Goal: Check status: Check status

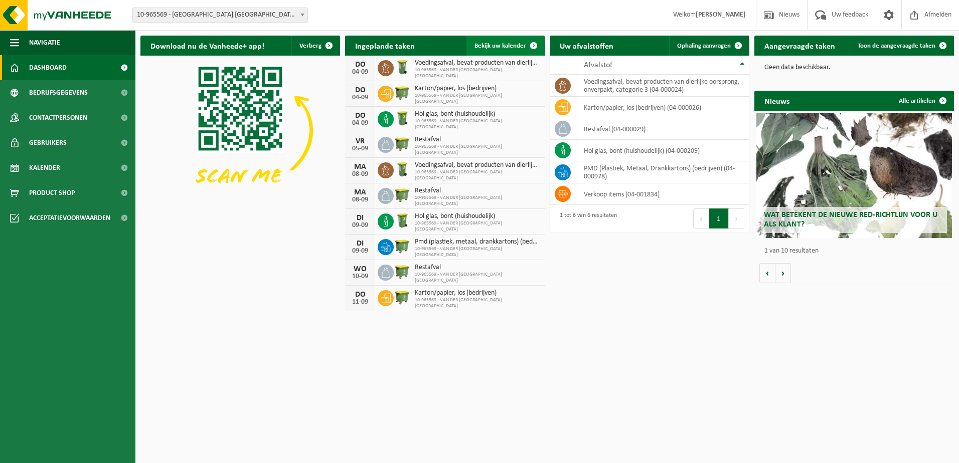
click at [496, 45] on span "Bekijk uw kalender" at bounding box center [501, 46] width 52 height 7
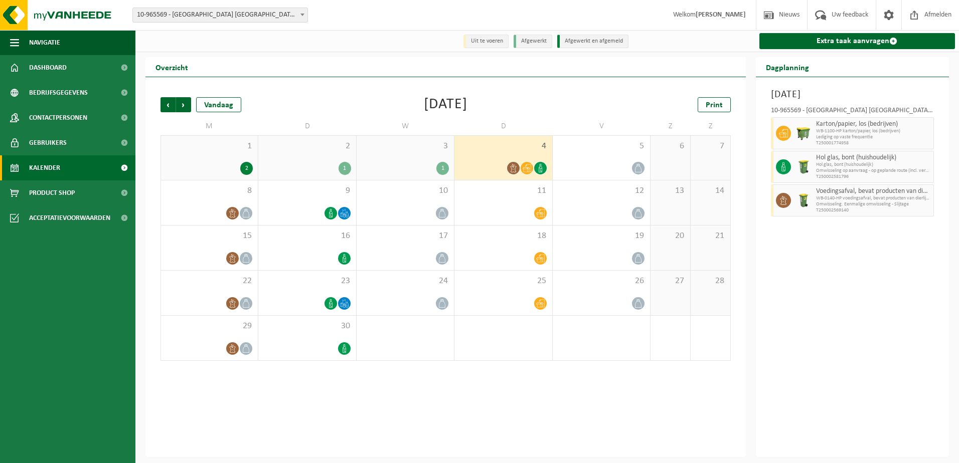
click at [406, 152] on span "3" at bounding box center [405, 146] width 87 height 11
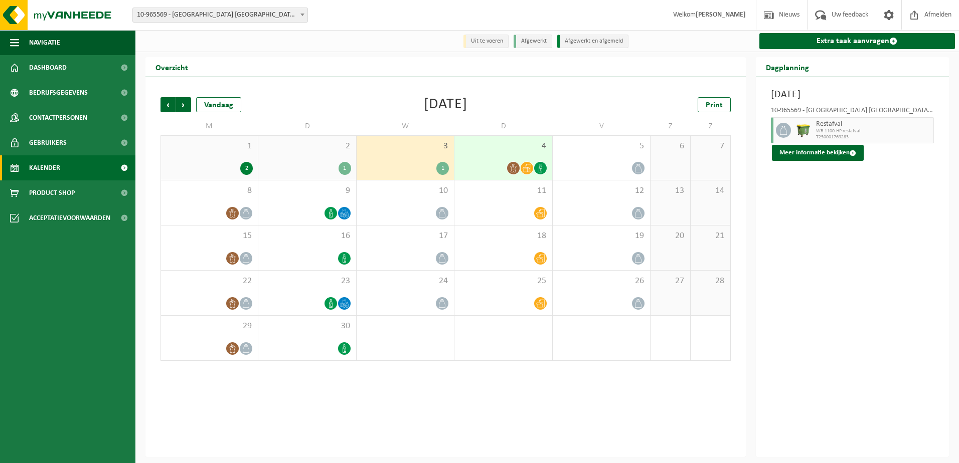
click at [324, 163] on div "1" at bounding box center [306, 168] width 87 height 13
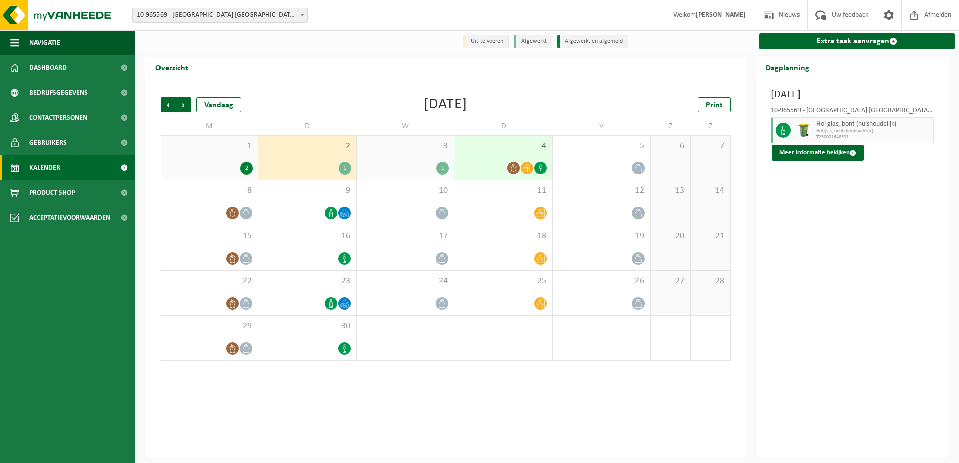
click at [221, 163] on div "2" at bounding box center [209, 168] width 87 height 13
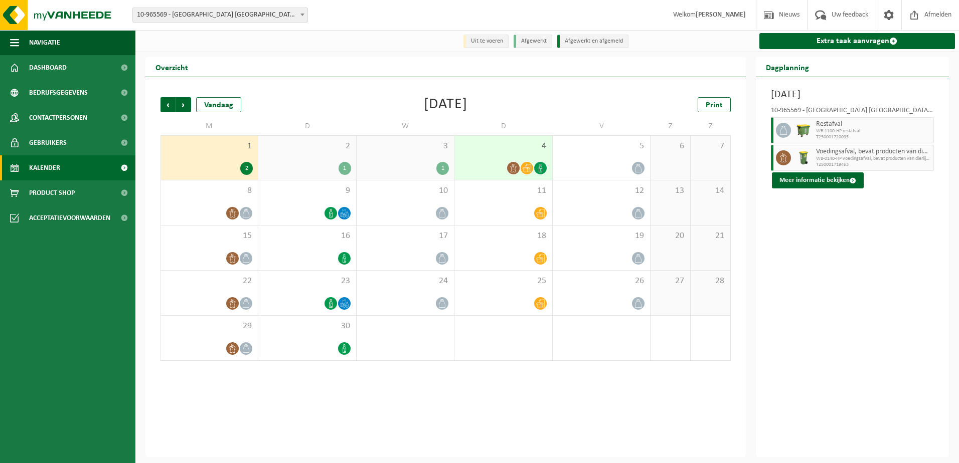
click at [477, 161] on div "4" at bounding box center [502, 158] width 97 height 44
